Goal: Find specific fact: Find contact information

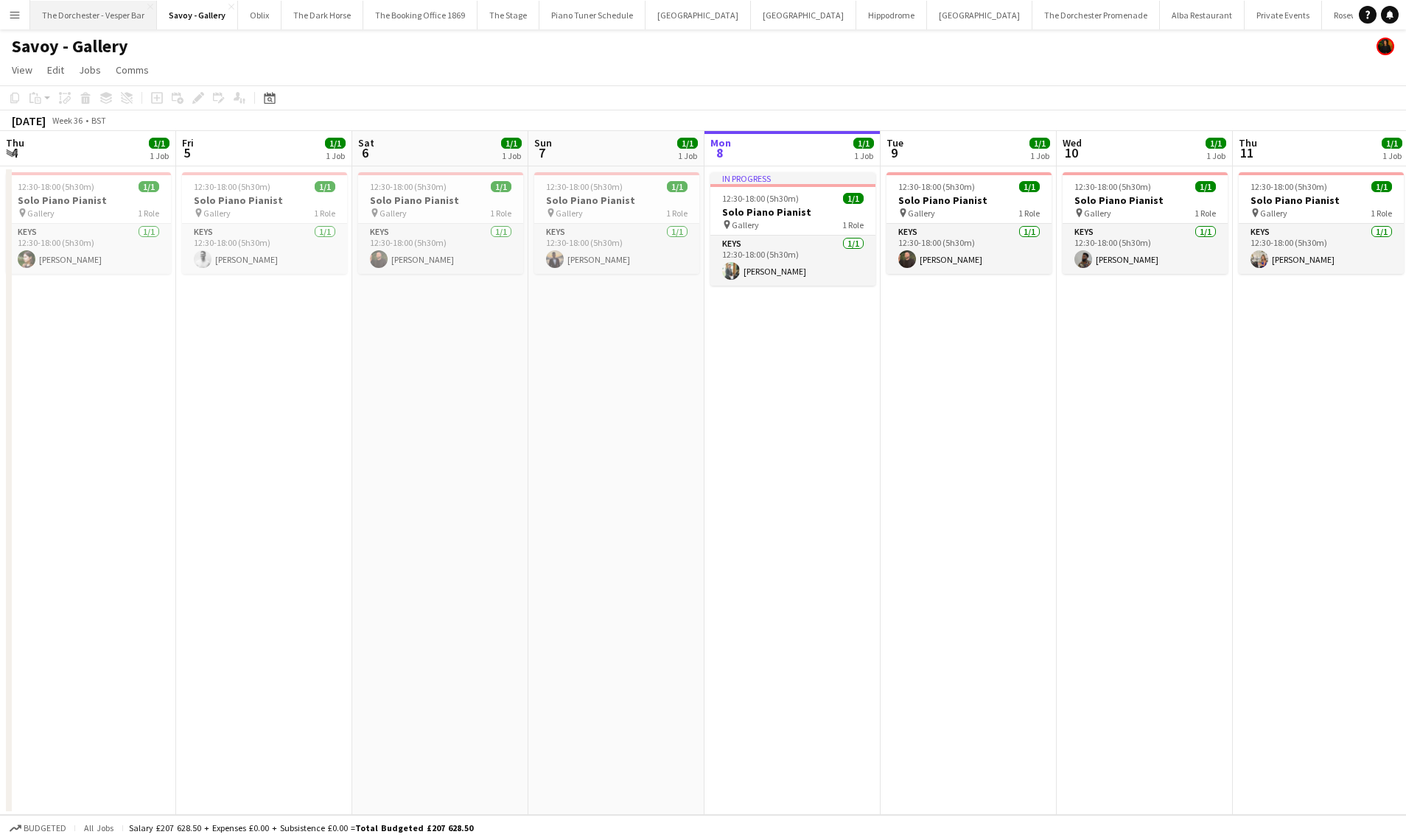
scroll to position [0, 305]
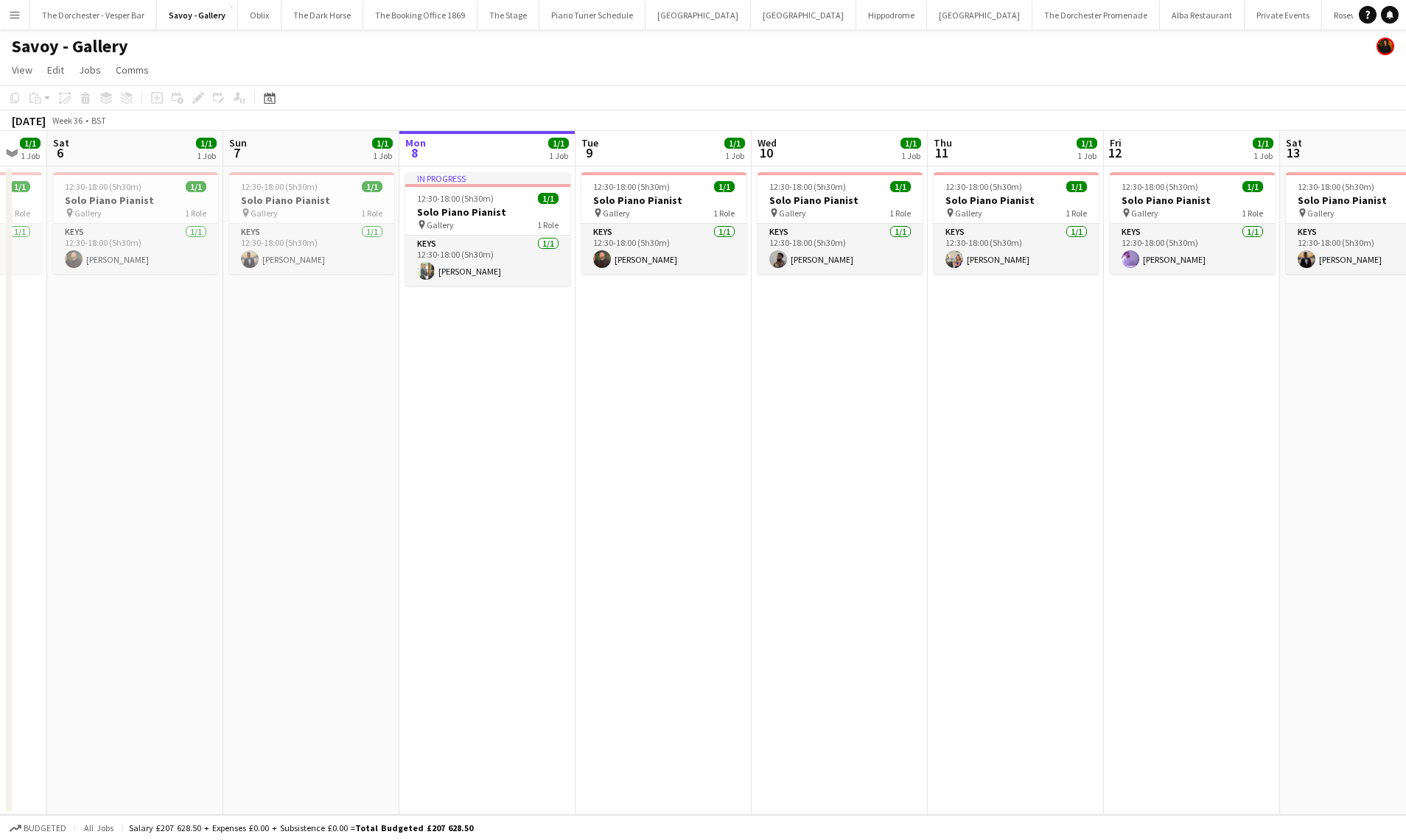
click at [22, 13] on button "Menu" at bounding box center [15, 15] width 30 height 30
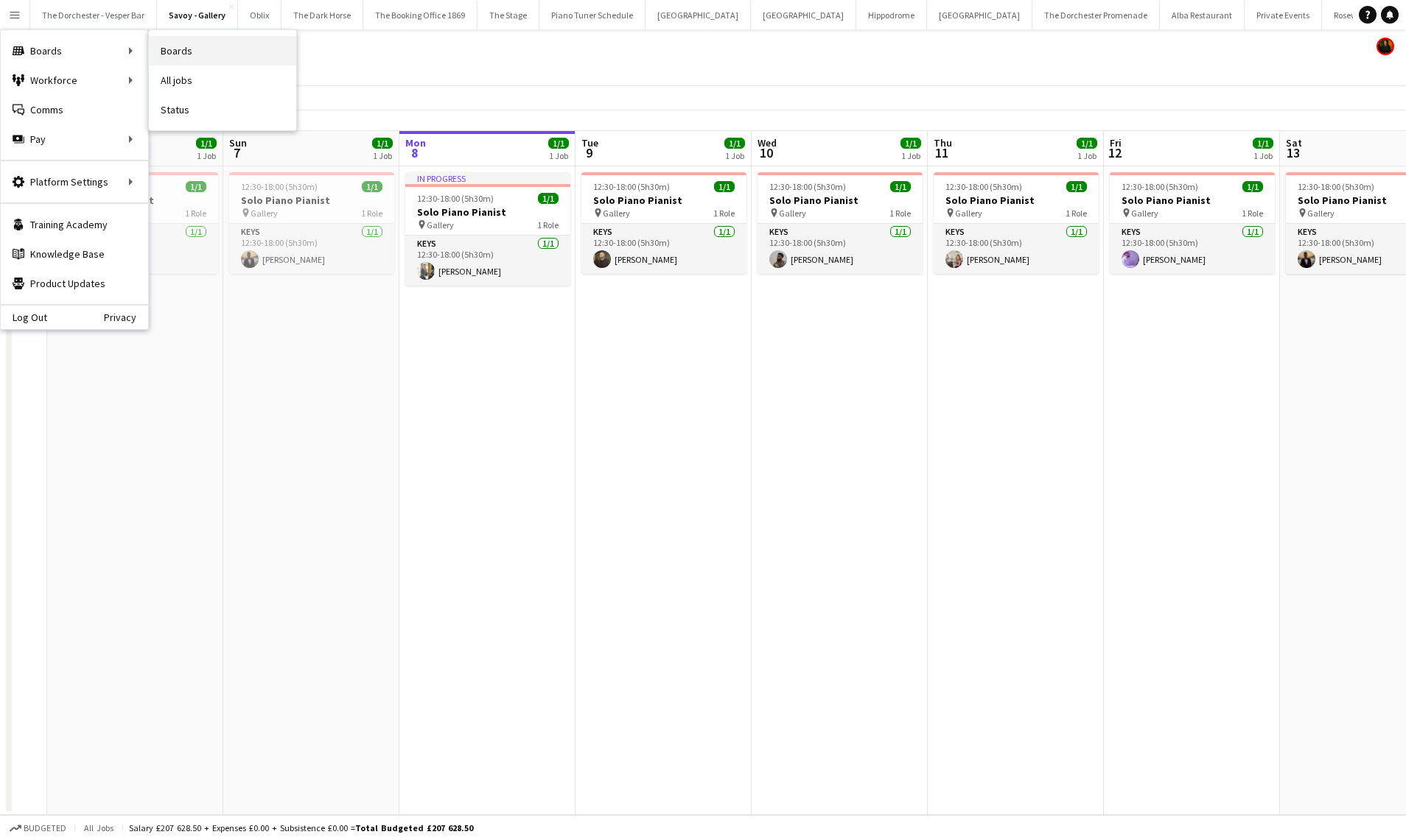
click at [190, 54] on link "Boards" at bounding box center [223, 51] width 147 height 30
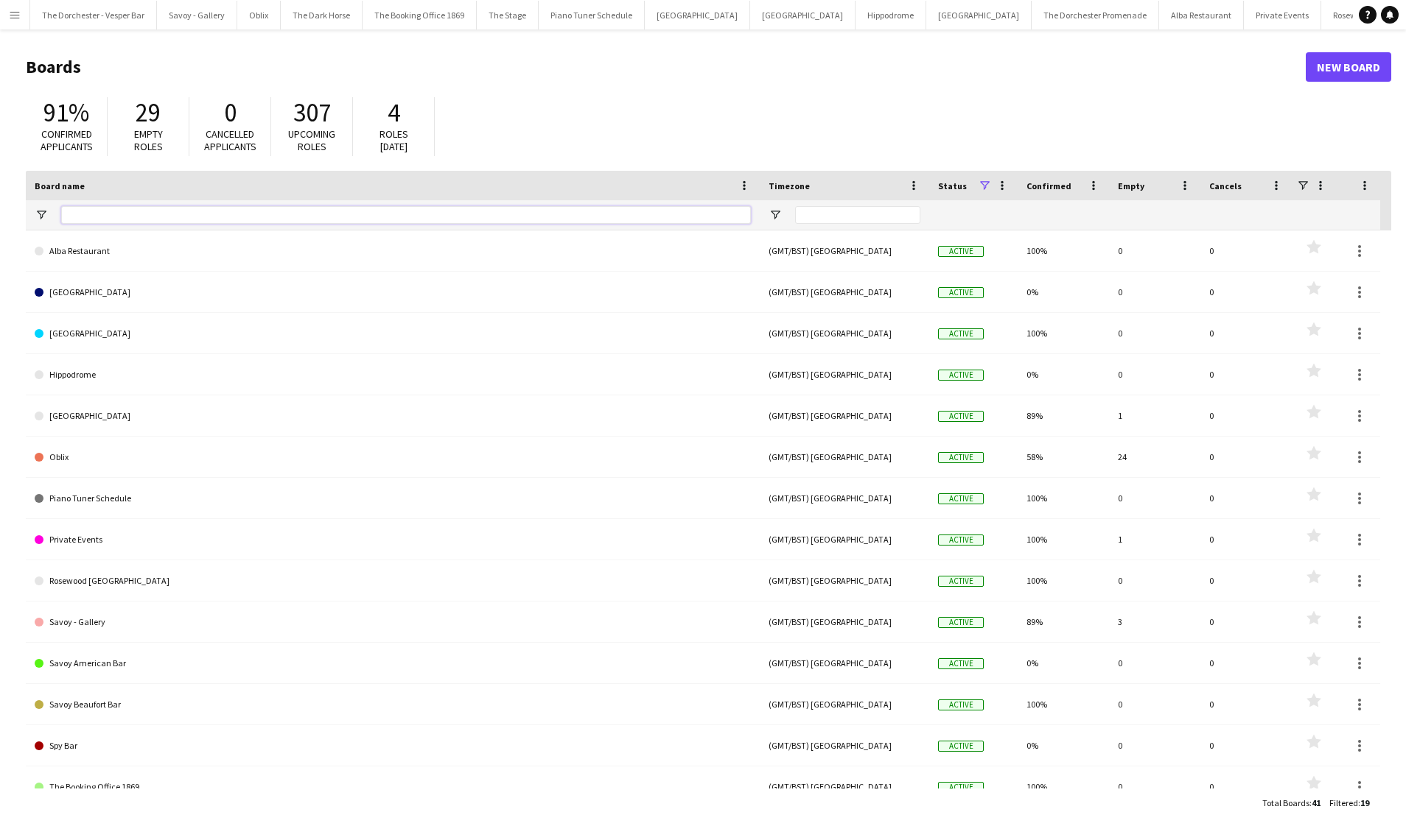
click at [92, 217] on input "Board name Filter Input" at bounding box center [406, 214] width 690 height 17
click at [17, 18] on app-icon "Menu" at bounding box center [15, 15] width 12 height 12
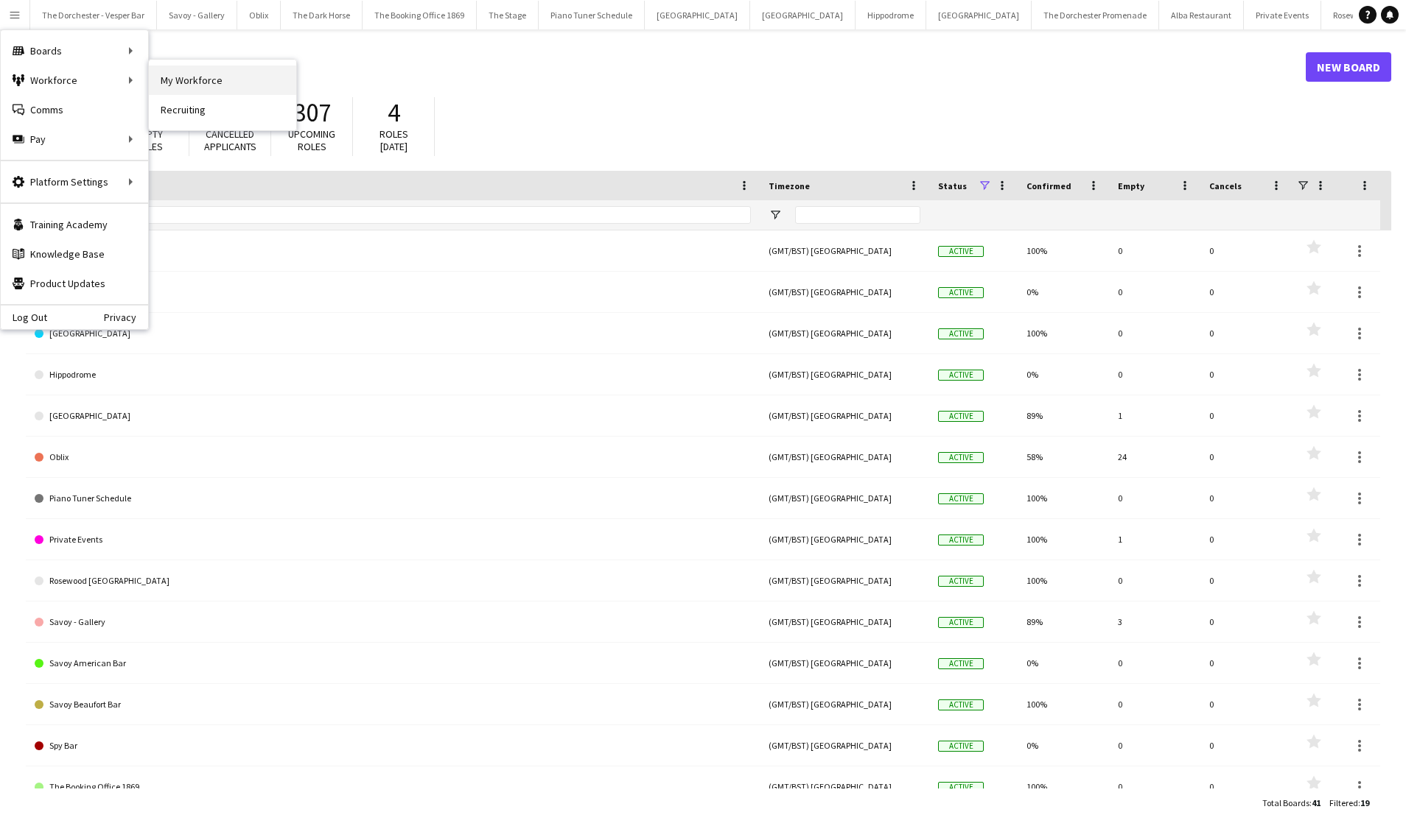
click at [178, 79] on link "My Workforce" at bounding box center [223, 80] width 147 height 30
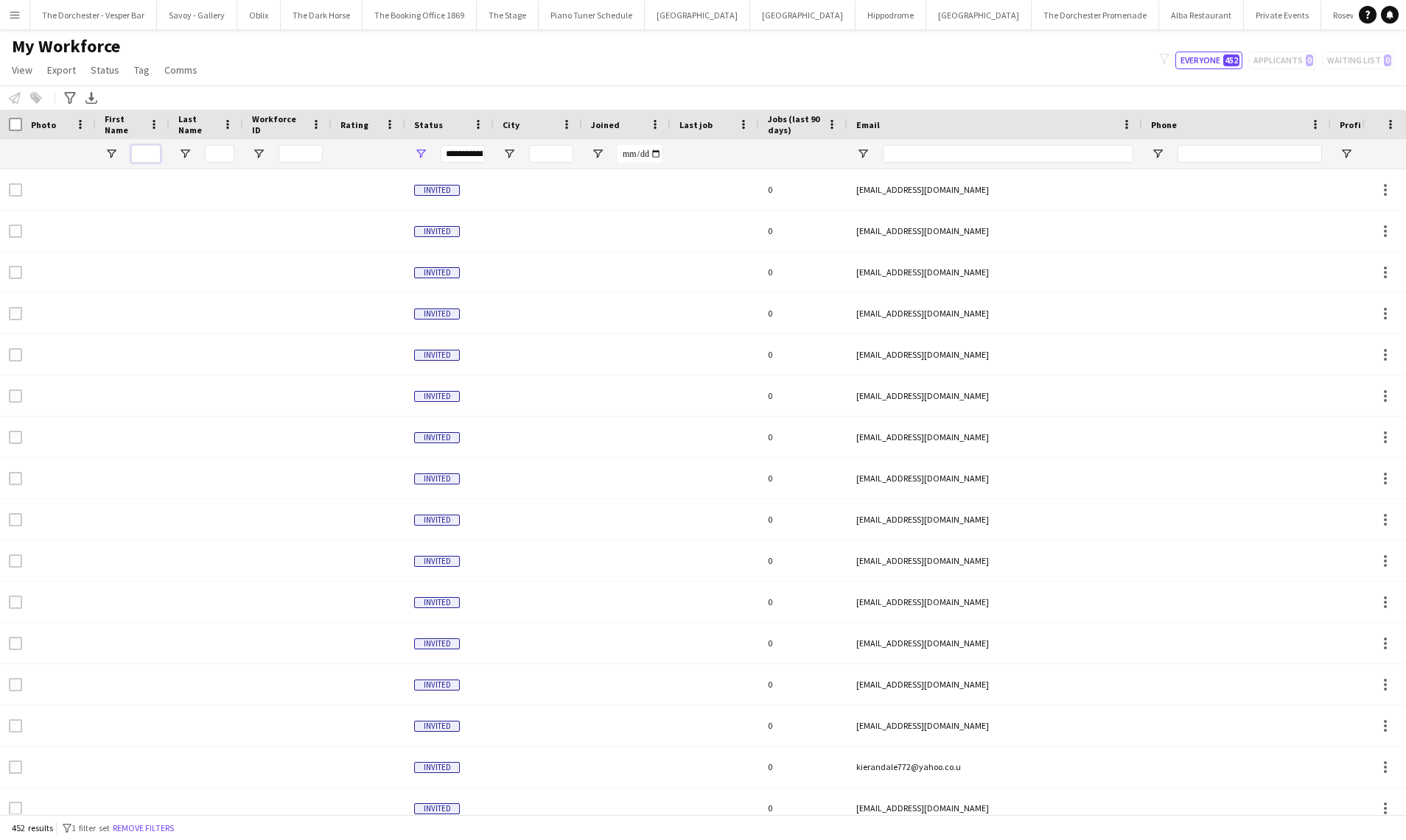
click at [145, 151] on input "First Name Filter Input" at bounding box center [146, 153] width 30 height 17
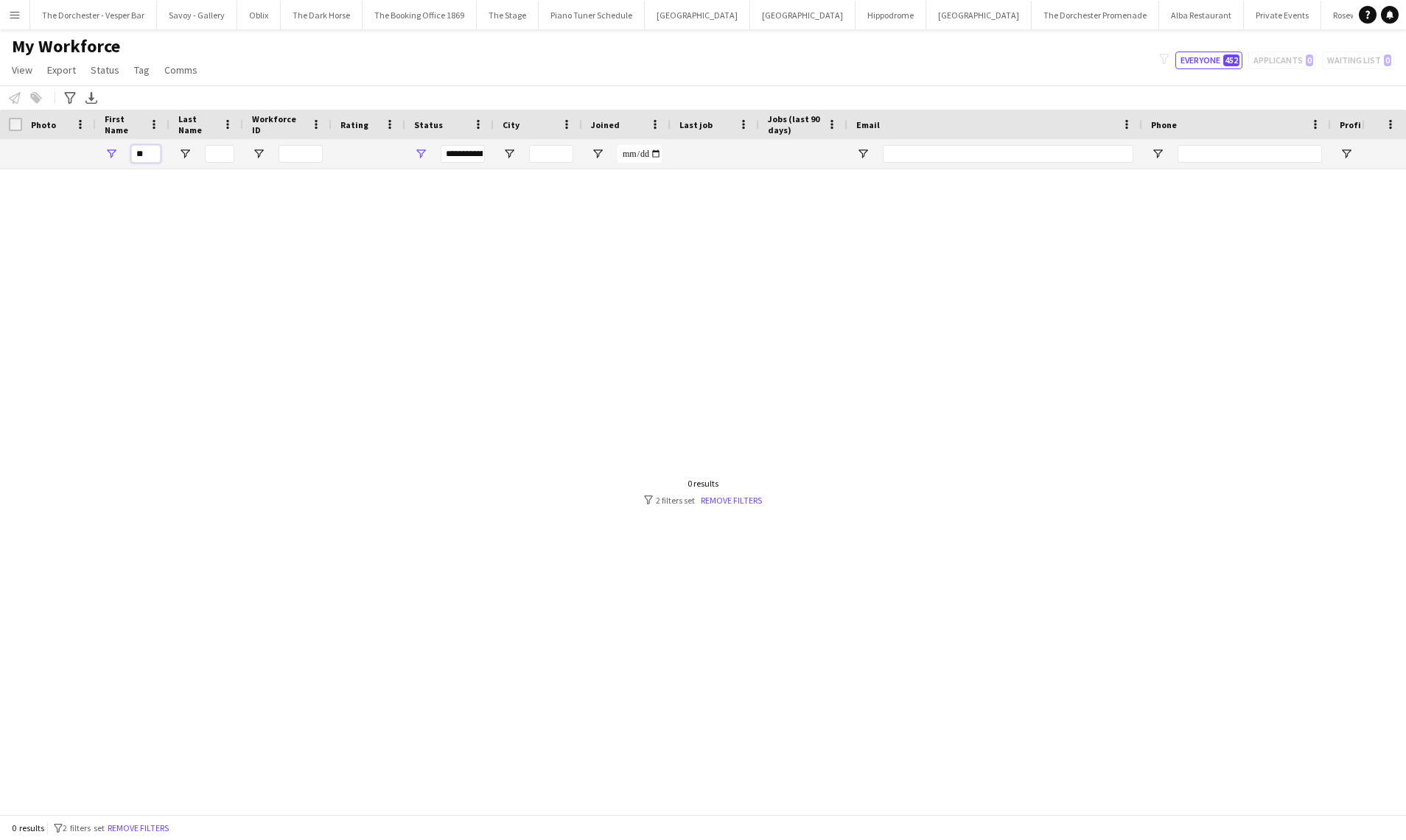
type input "*"
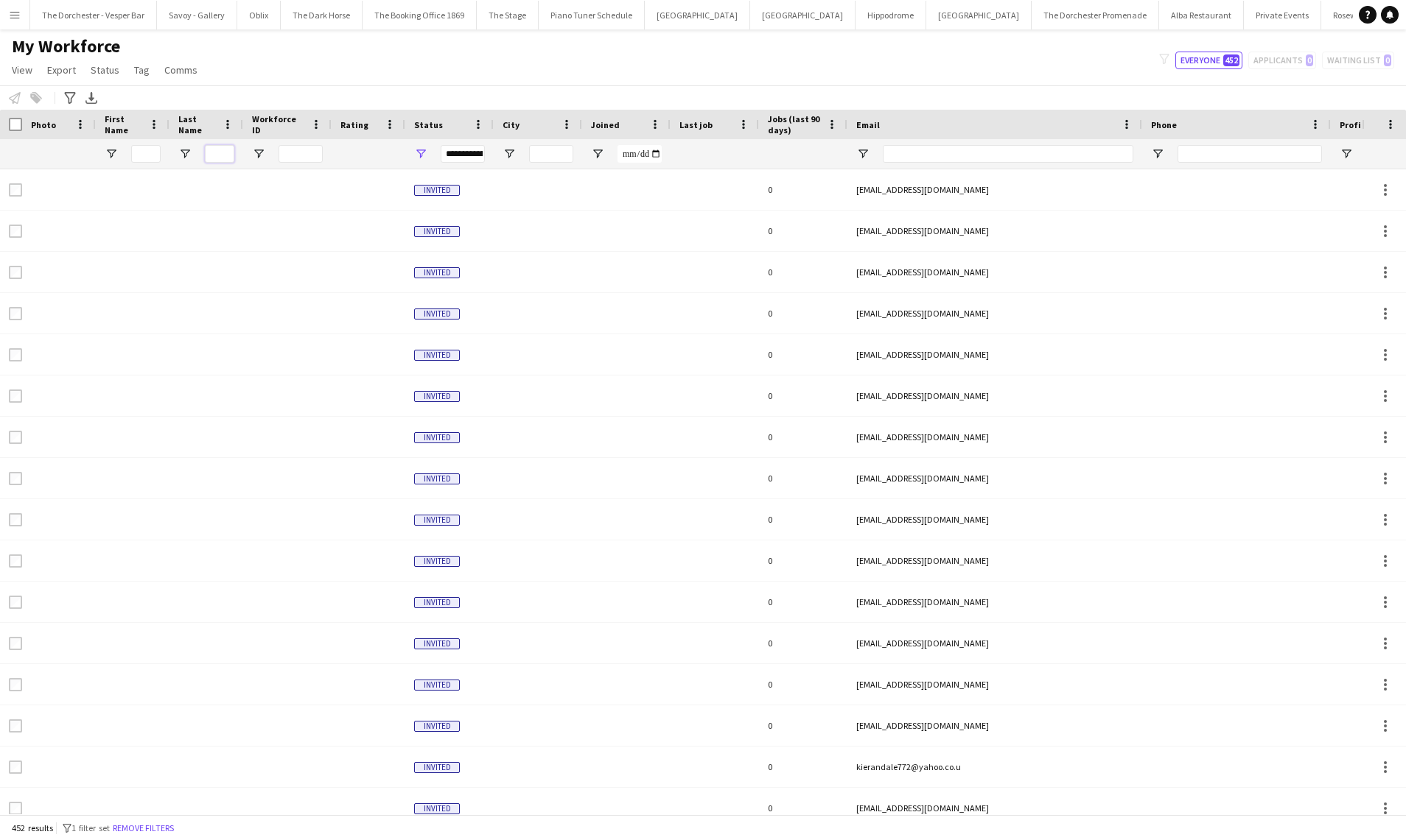
click at [215, 160] on input "Last Name Filter Input" at bounding box center [219, 153] width 30 height 17
type input "***"
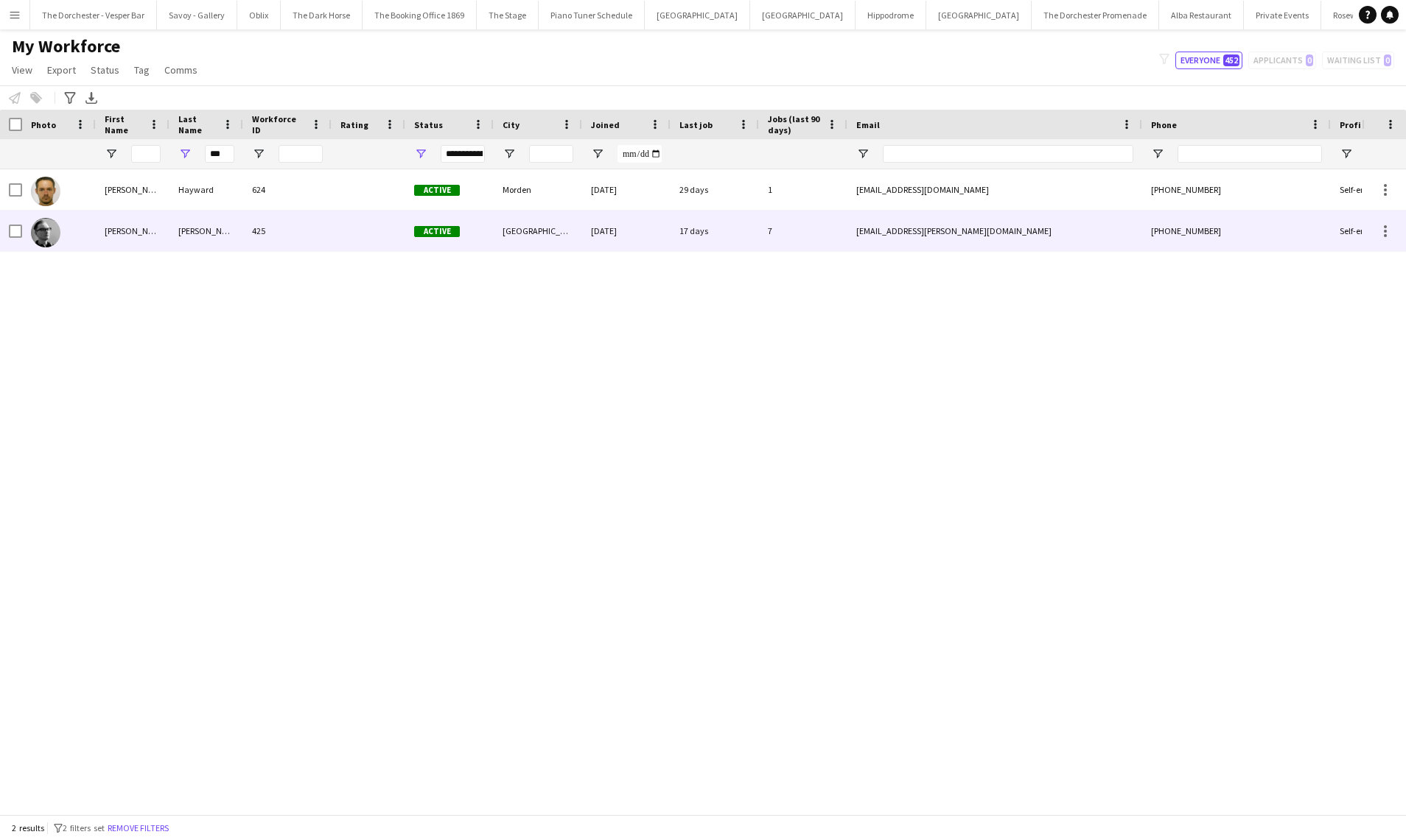
click at [168, 235] on div "[PERSON_NAME]" at bounding box center [132, 230] width 74 height 41
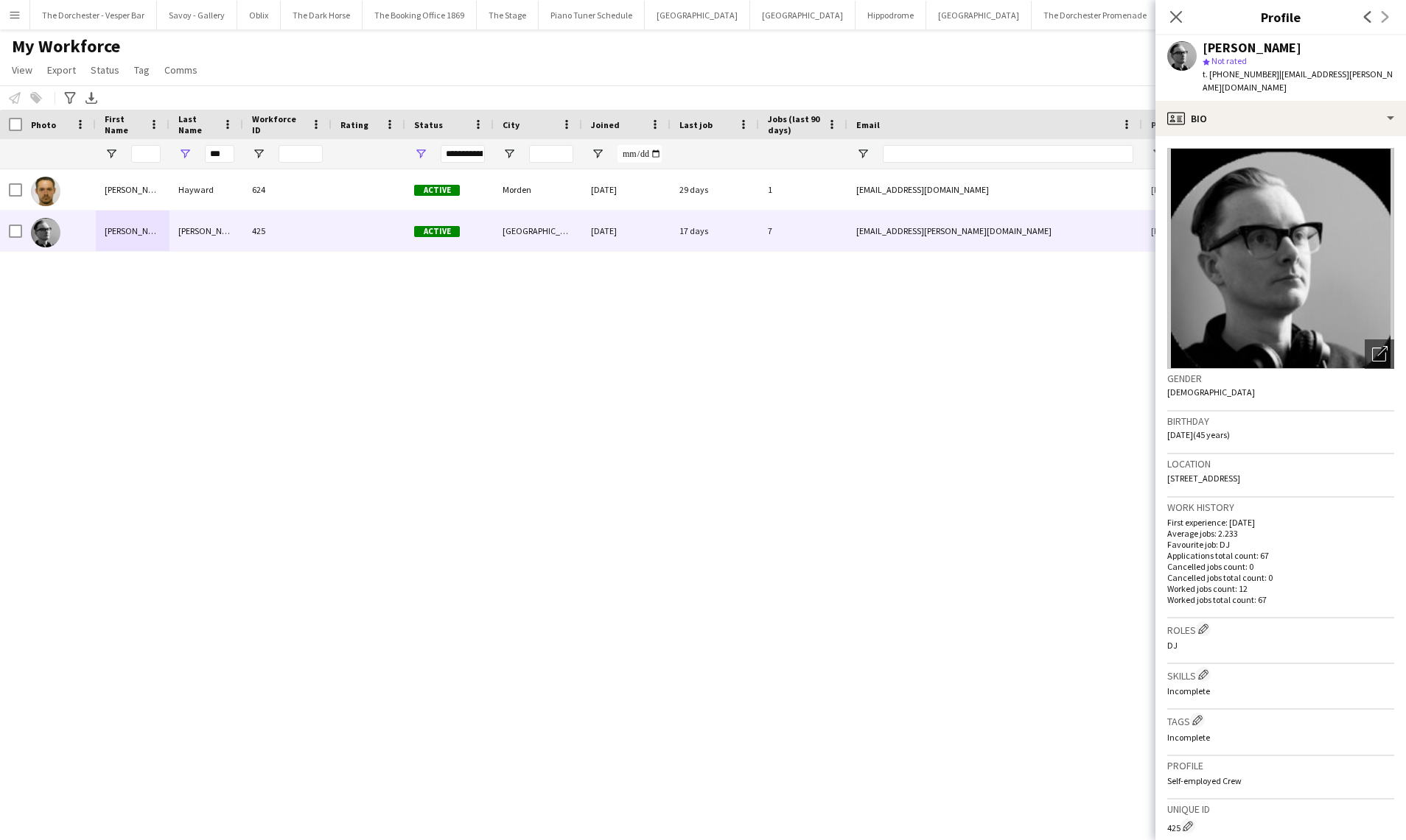
drag, startPoint x: 1376, startPoint y: 464, endPoint x: 1164, endPoint y: 467, distance: 212.0
click at [1164, 467] on app-crew-profile-bio "Open photos pop-in Gender [DEMOGRAPHIC_DATA] Birthday [DEMOGRAPHIC_DATA] (45 ye…" at bounding box center [1280, 488] width 251 height 704
copy span "[STREET_ADDRESS]"
click at [1166, 10] on app-icon "Close pop-in" at bounding box center [1177, 17] width 22 height 22
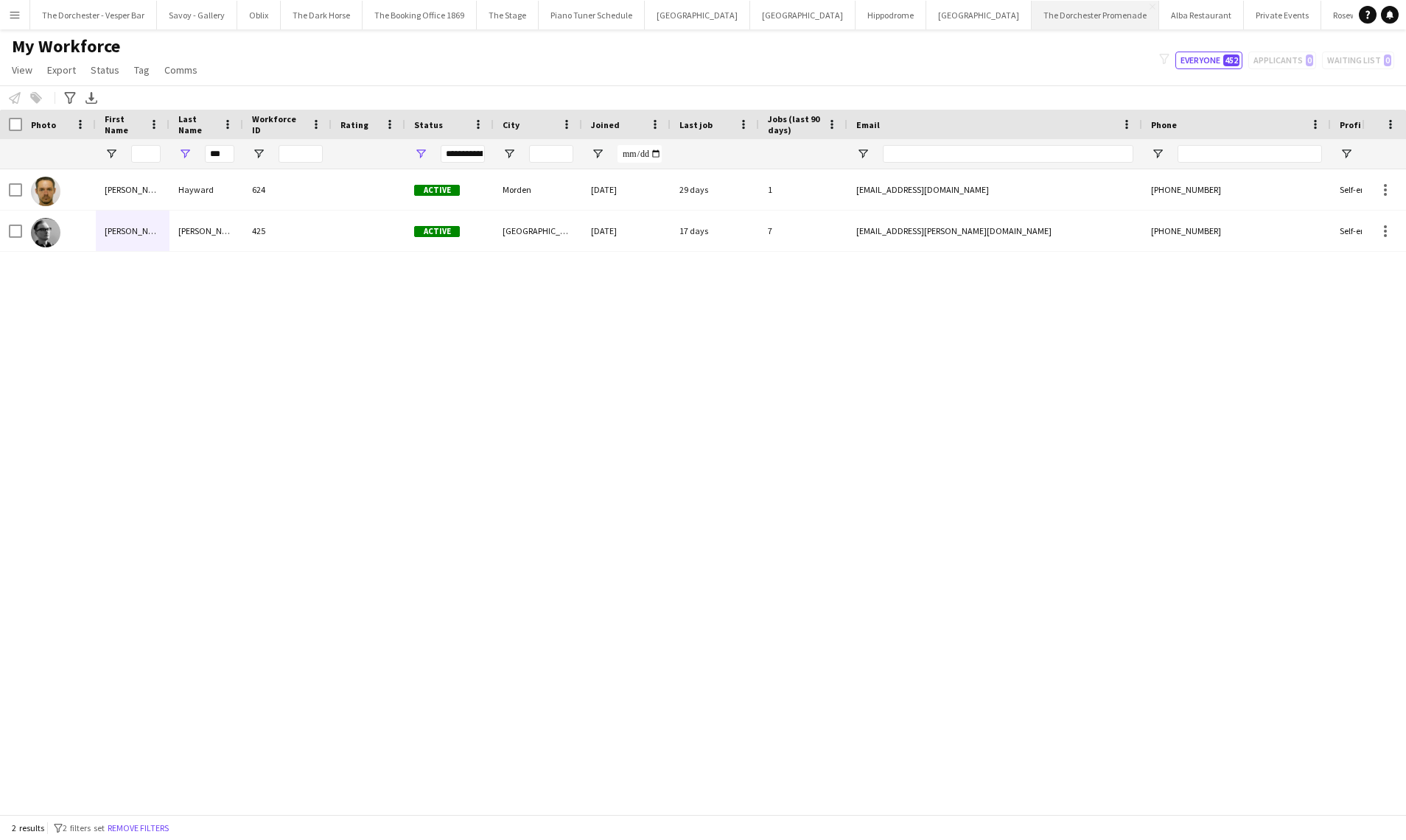
click at [1032, 12] on button "The Dorchester Promenade Close" at bounding box center [1095, 15] width 128 height 29
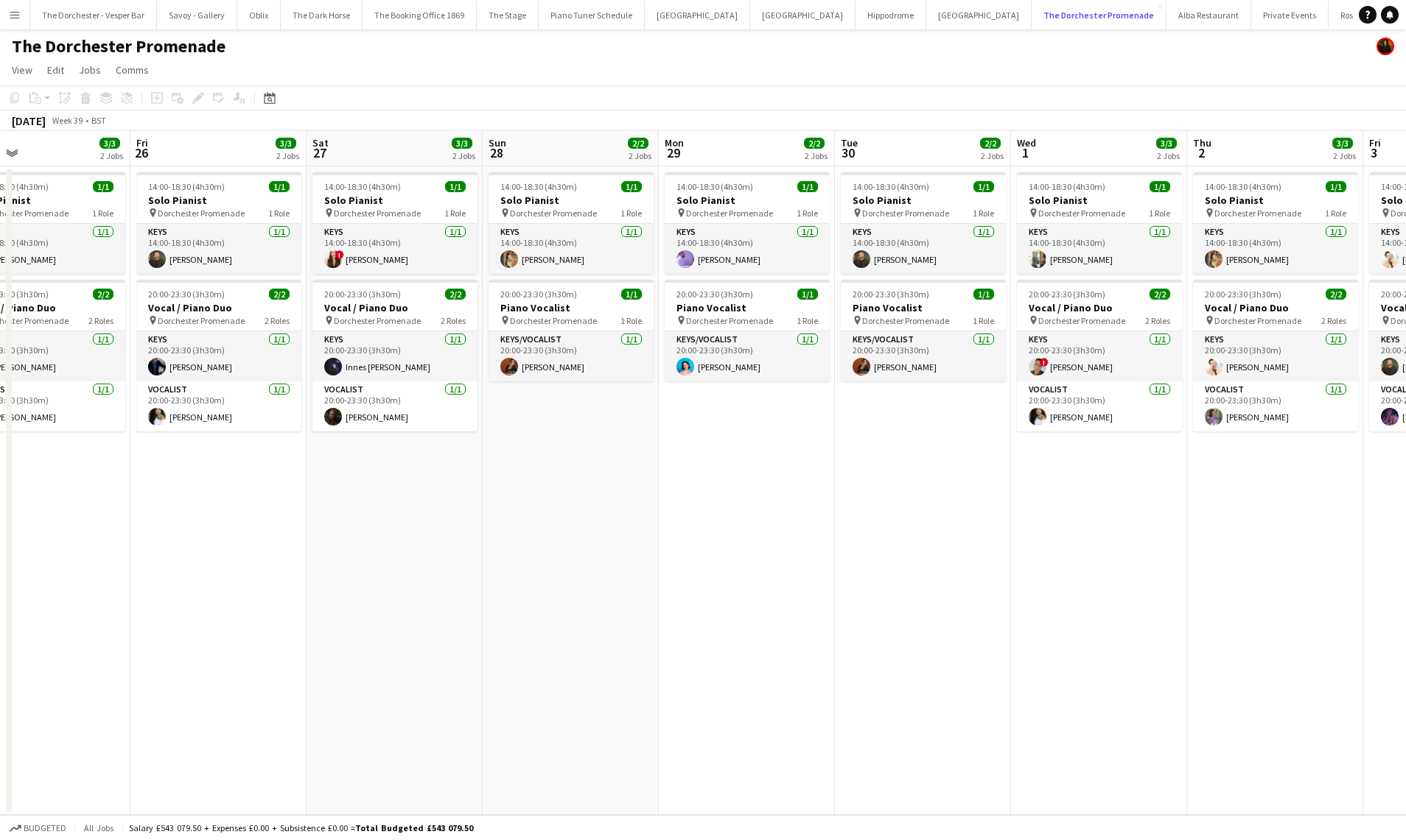
scroll to position [0, 483]
